Goal: Task Accomplishment & Management: Manage account settings

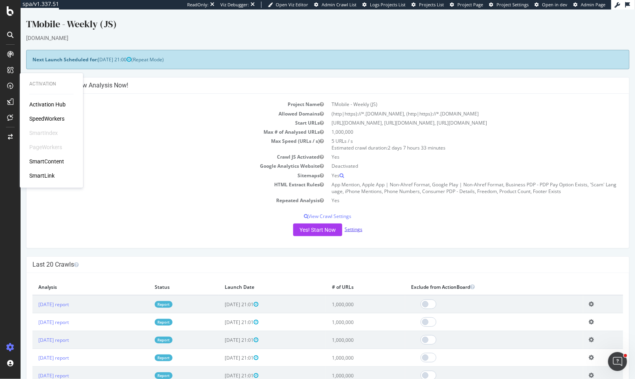
click at [357, 230] on link "Settings" at bounding box center [353, 229] width 18 height 7
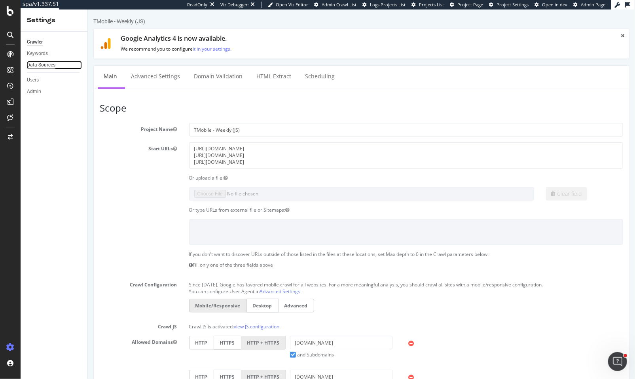
click at [41, 63] on div "Data Sources" at bounding box center [41, 65] width 28 height 8
